Goal: Information Seeking & Learning: Stay updated

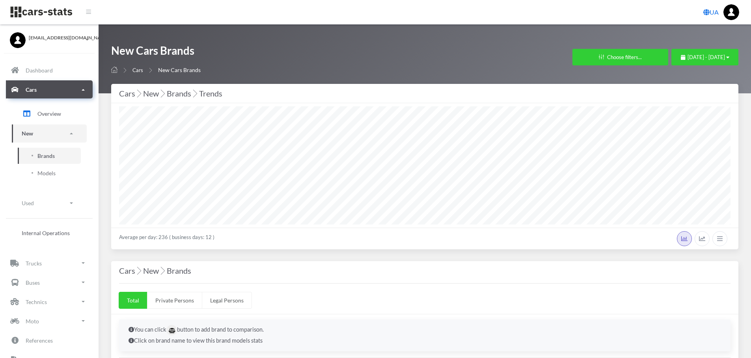
select select "25"
click at [689, 57] on span "[DATE] - [DATE]" at bounding box center [705, 57] width 37 height 6
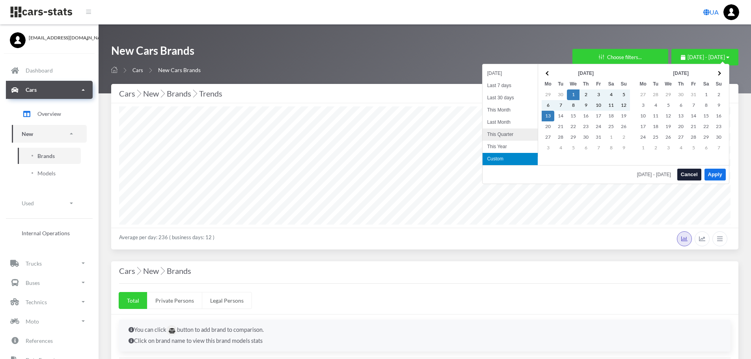
click at [507, 131] on li "This Quarter" at bounding box center [509, 134] width 55 height 12
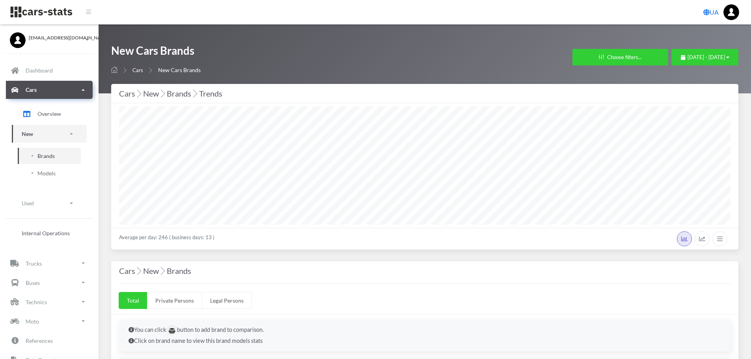
select select "25"
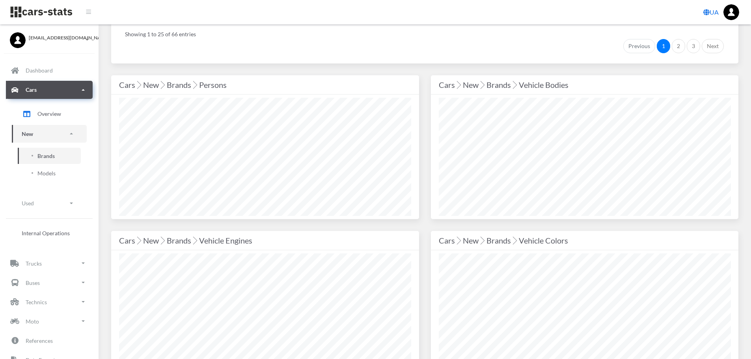
scroll to position [867, 0]
